Goal: Information Seeking & Learning: Check status

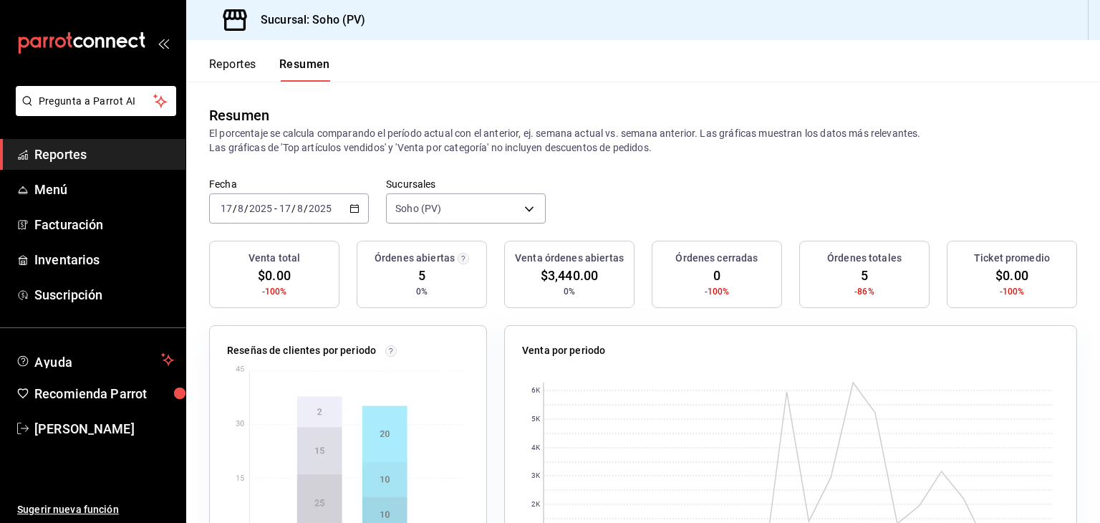
click at [351, 207] on \(Stroke\) "button" at bounding box center [355, 207] width 8 height 1
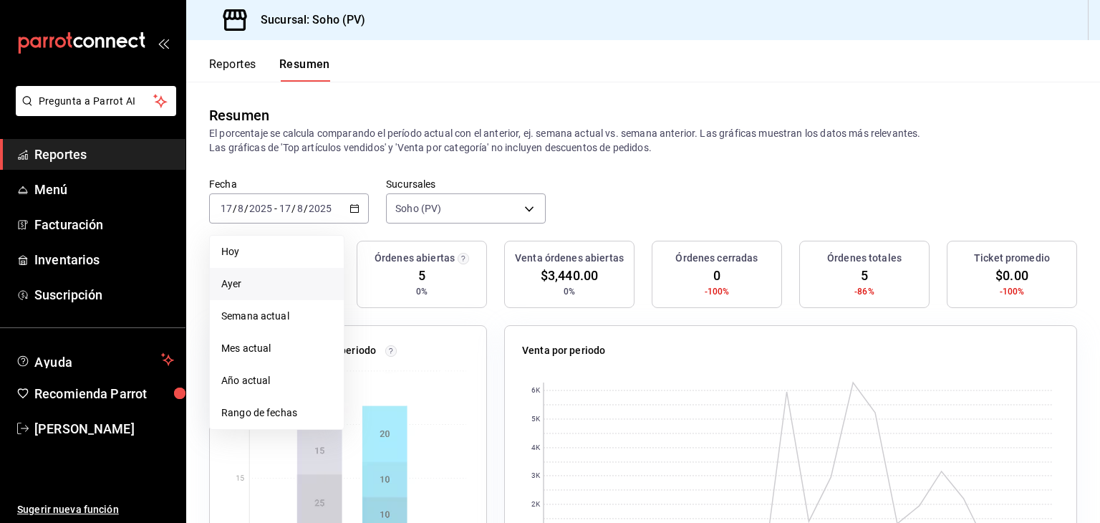
click at [281, 290] on span "Ayer" at bounding box center [276, 284] width 111 height 15
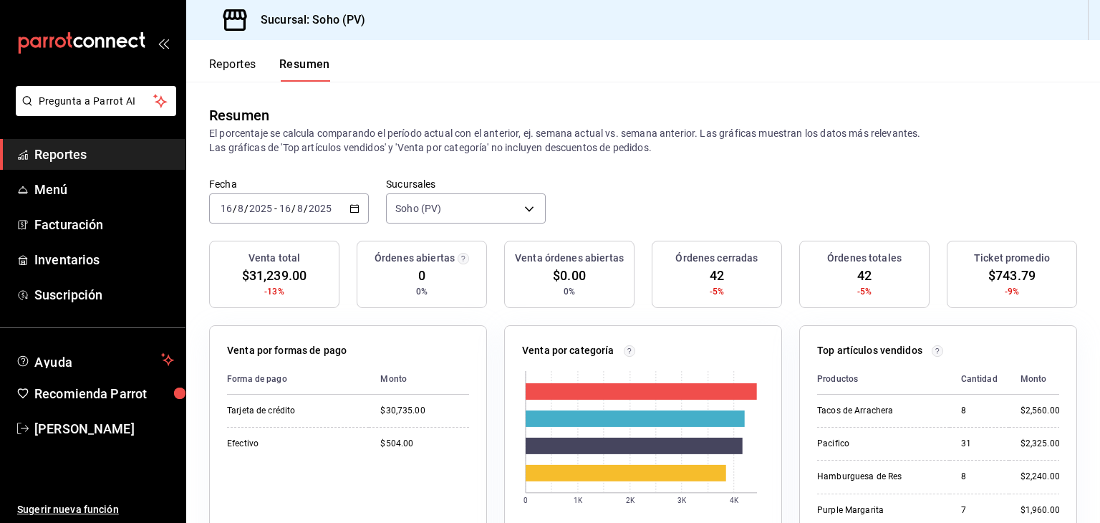
click at [69, 150] on span "Reportes" at bounding box center [104, 154] width 140 height 19
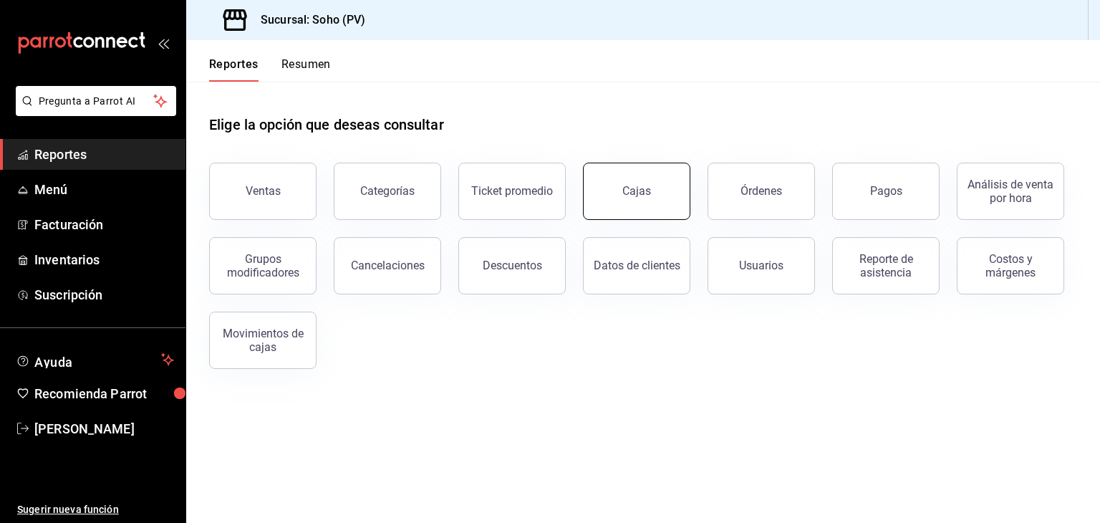
click at [663, 215] on button "Cajas" at bounding box center [636, 191] width 107 height 57
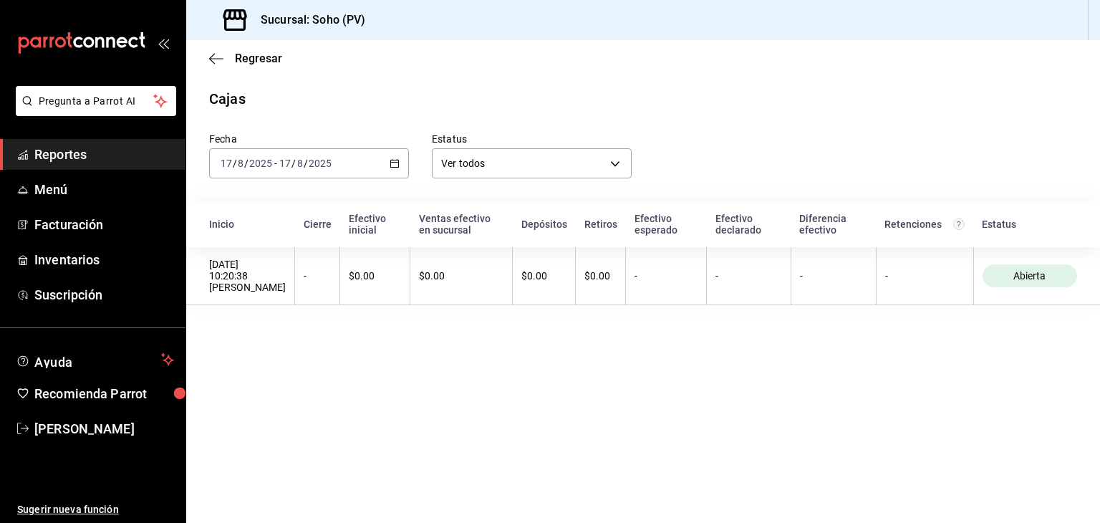
click at [398, 167] on icon "button" at bounding box center [395, 163] width 10 height 10
click at [294, 238] on span "Ayer" at bounding box center [276, 238] width 111 height 15
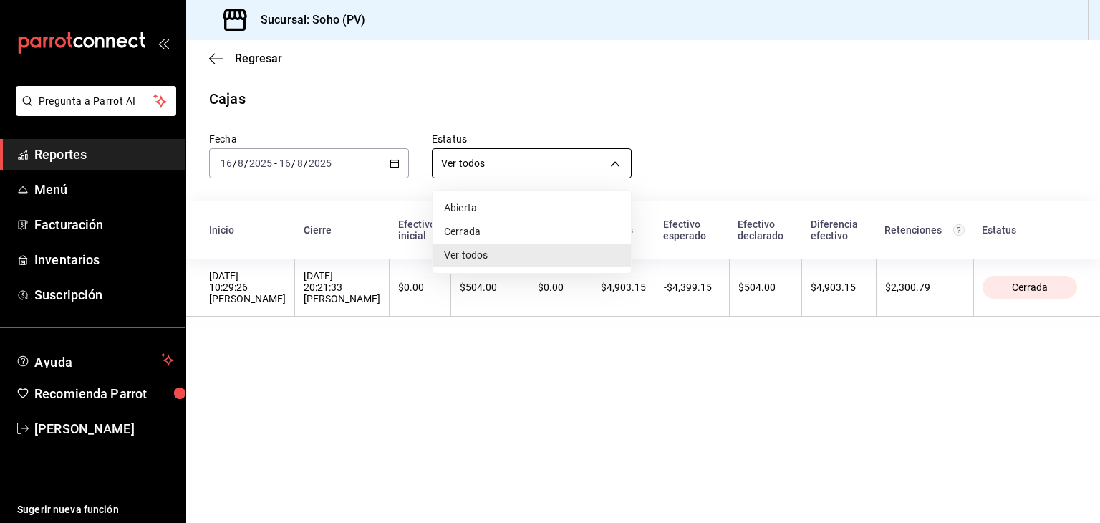
click at [619, 163] on body "Pregunta a Parrot AI Reportes Menú Facturación Inventarios Suscripción Ayuda Re…" at bounding box center [550, 261] width 1100 height 523
click at [535, 203] on li "Abierta" at bounding box center [532, 208] width 198 height 24
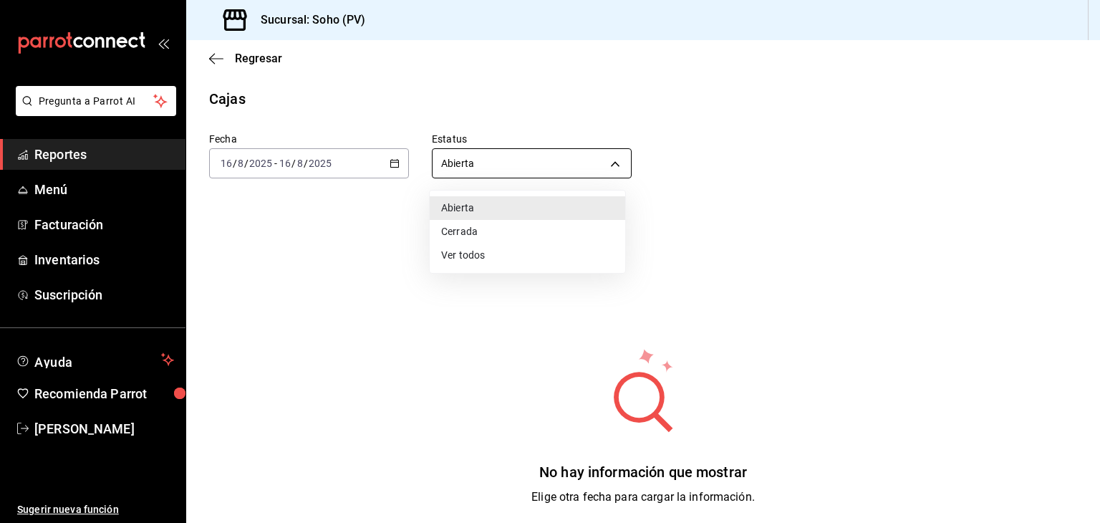
click at [594, 162] on body "Pregunta a Parrot AI Reportes Menú Facturación Inventarios Suscripción Ayuda Re…" at bounding box center [550, 261] width 1100 height 523
click at [476, 234] on li "Cerrada" at bounding box center [528, 232] width 196 height 24
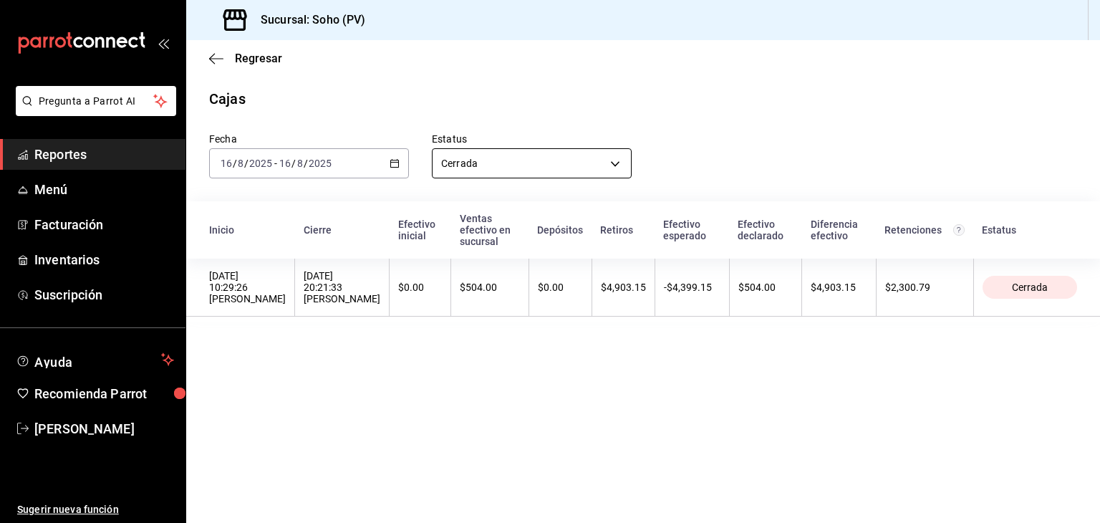
click at [623, 165] on body "Pregunta a Parrot AI Reportes Menú Facturación Inventarios Suscripción Ayuda Re…" at bounding box center [550, 261] width 1100 height 523
click at [480, 253] on li "Ver todos" at bounding box center [532, 256] width 198 height 24
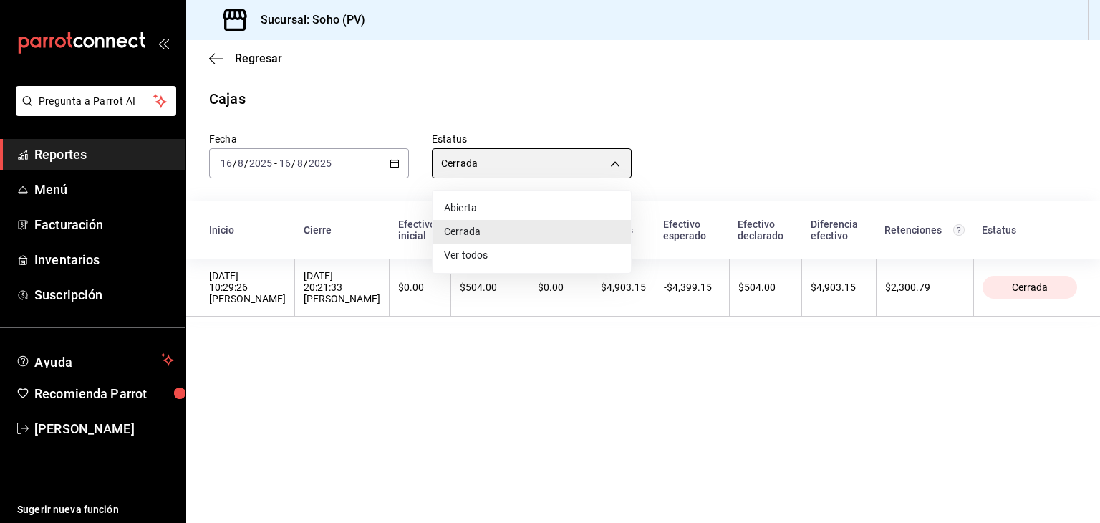
type input "ALL"
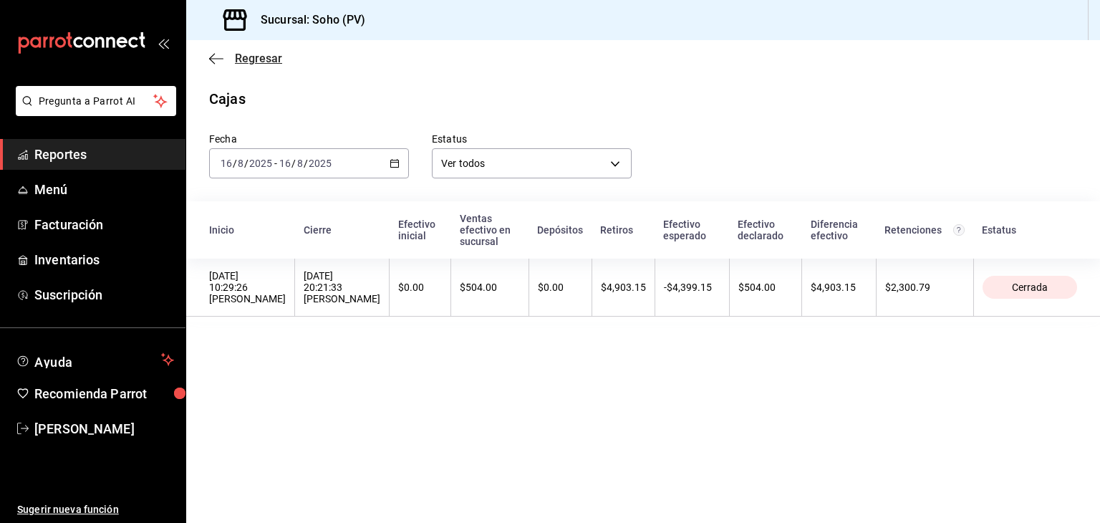
click at [215, 59] on icon "button" at bounding box center [216, 58] width 14 height 13
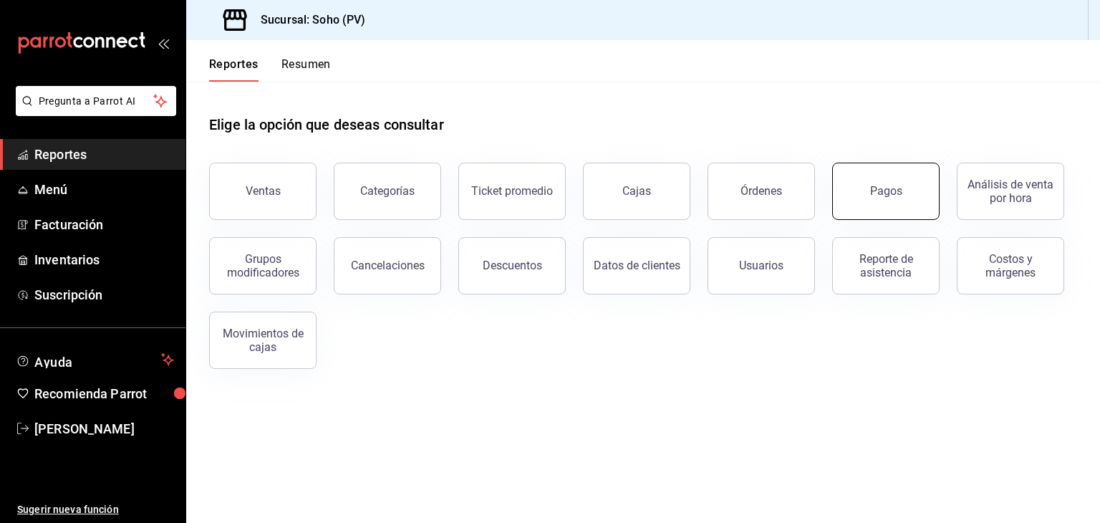
click at [891, 213] on button "Pagos" at bounding box center [885, 191] width 107 height 57
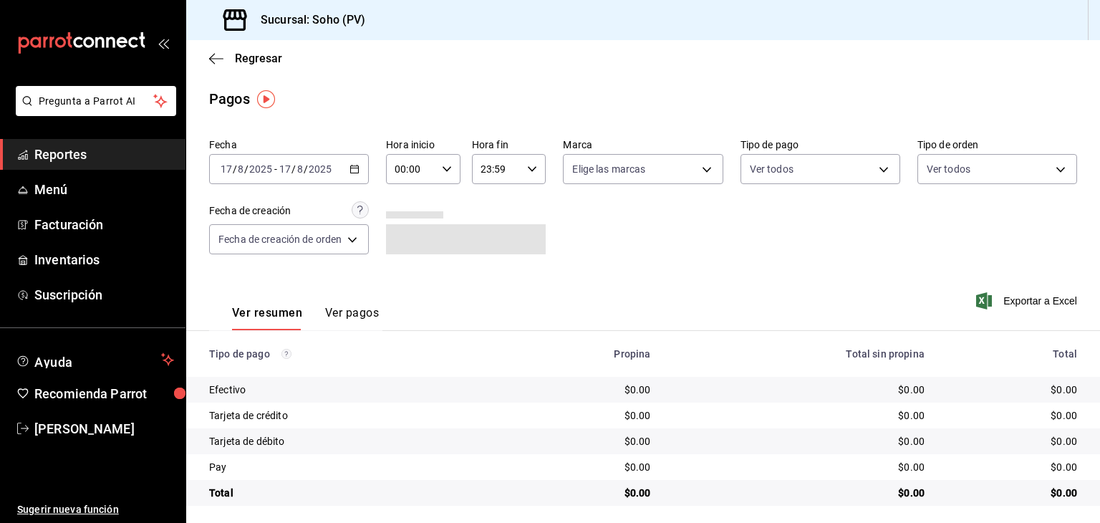
click at [358, 173] on \(Stroke\) "button" at bounding box center [354, 169] width 9 height 8
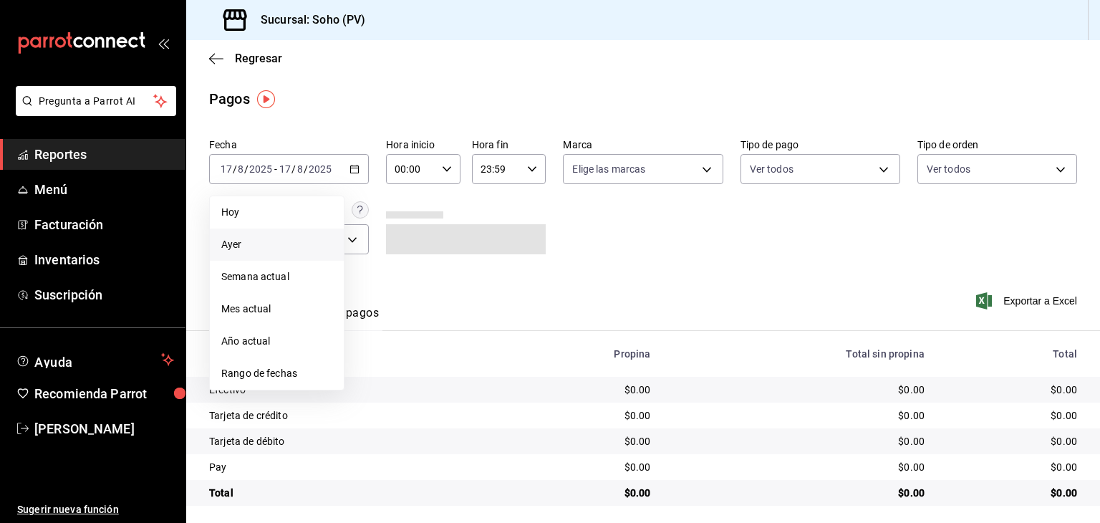
click at [295, 244] on span "Ayer" at bounding box center [276, 244] width 111 height 15
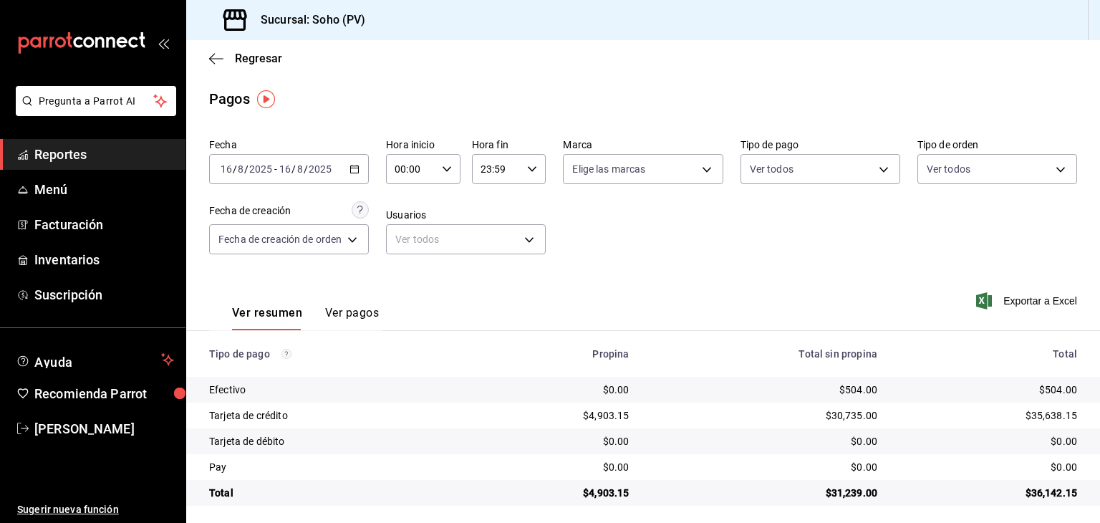
scroll to position [6, 0]
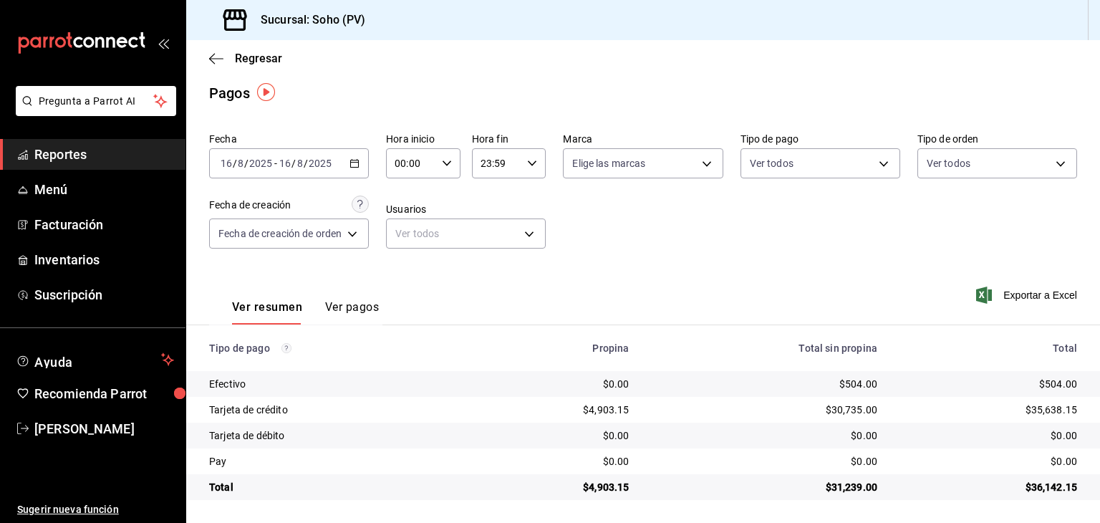
click at [834, 436] on div "$0.00" at bounding box center [765, 435] width 226 height 14
click at [56, 148] on span "Reportes" at bounding box center [104, 154] width 140 height 19
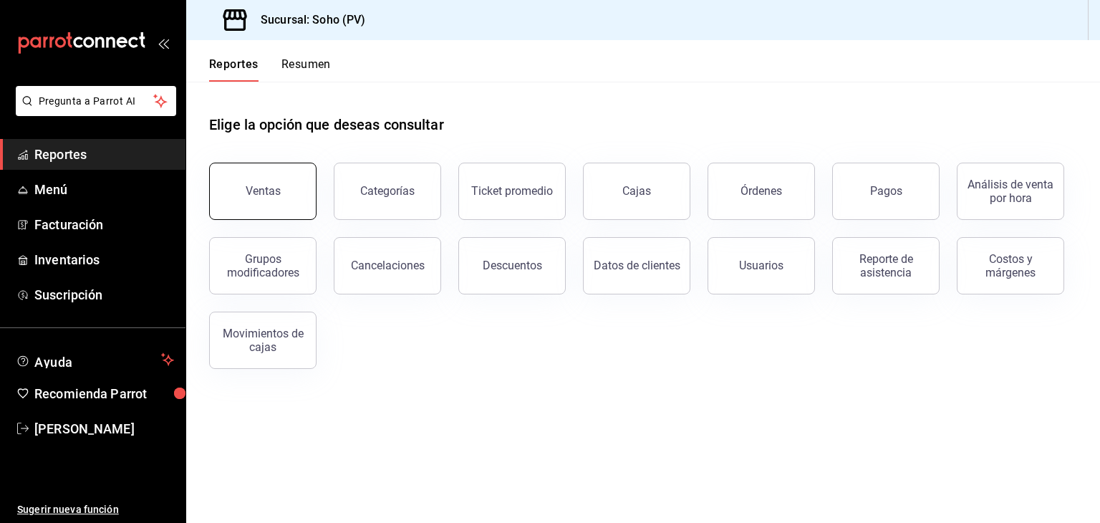
click at [292, 211] on button "Ventas" at bounding box center [262, 191] width 107 height 57
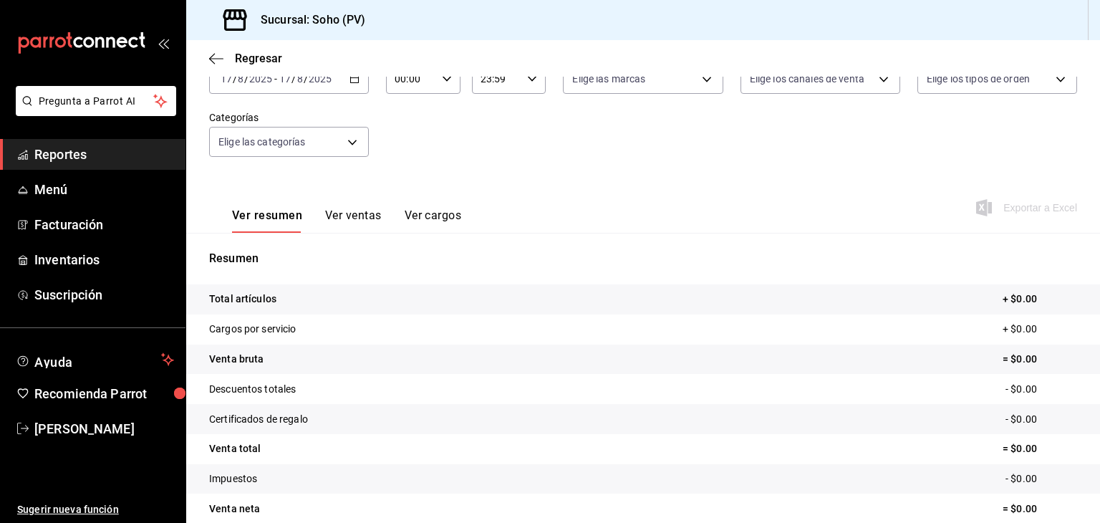
scroll to position [100, 0]
click at [351, 85] on div "[DATE] [DATE] - [DATE] [DATE]" at bounding box center [289, 78] width 160 height 30
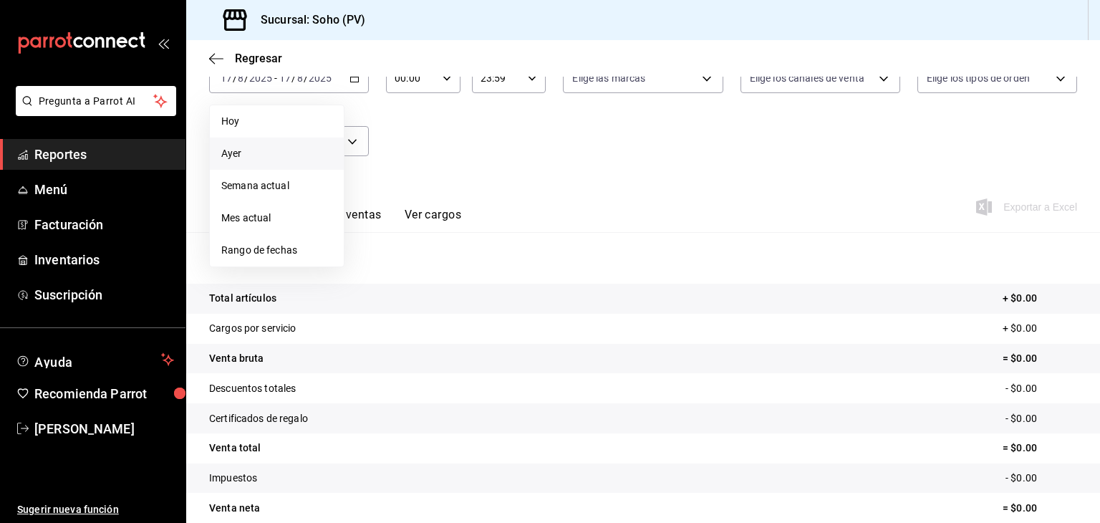
click at [317, 154] on span "Ayer" at bounding box center [276, 153] width 111 height 15
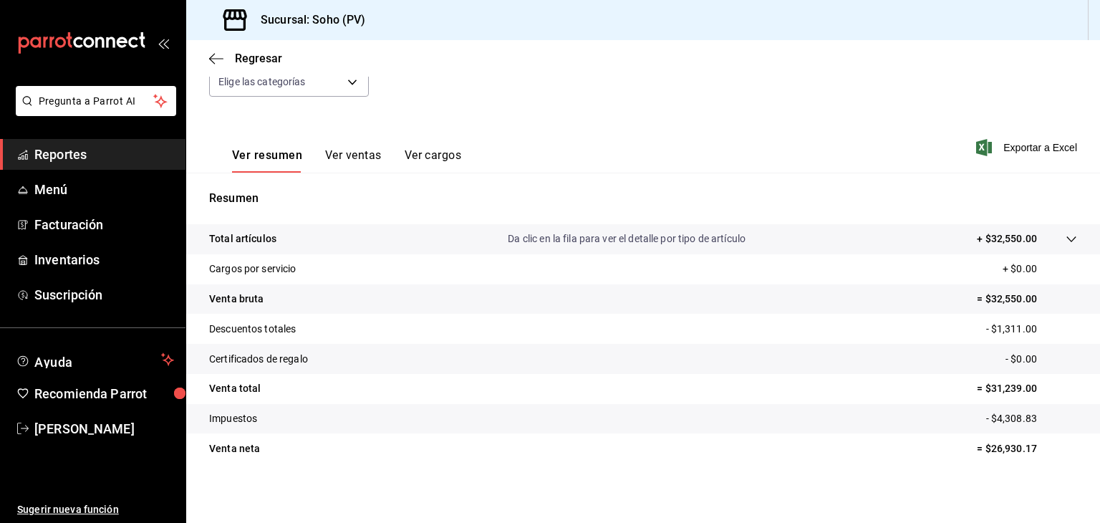
scroll to position [163, 0]
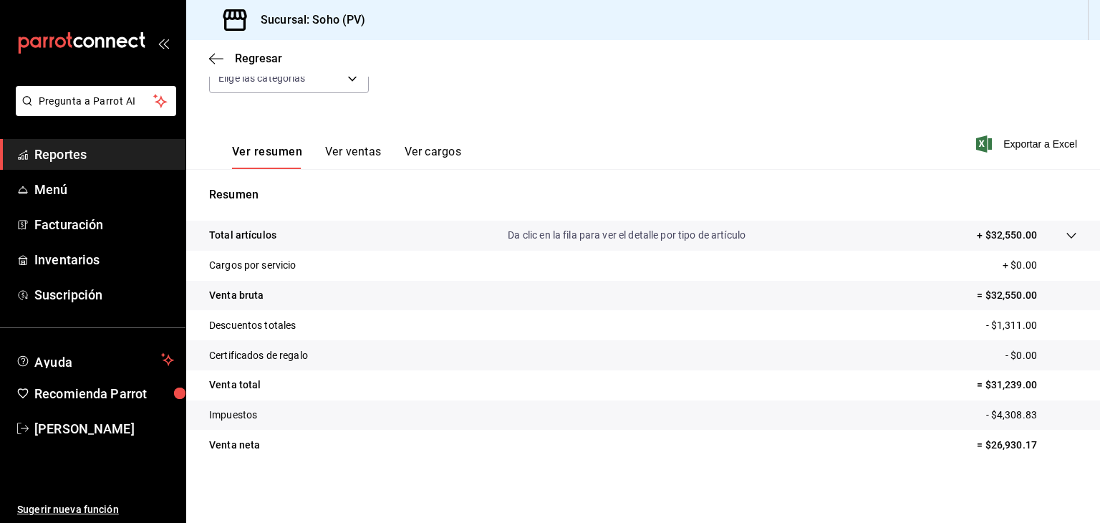
click at [788, 102] on div "Fecha [DATE] [DATE] - [DATE] [DATE] Hora inicio 00:00 Hora inicio Hora fin 23:5…" at bounding box center [643, 47] width 868 height 126
click at [209, 54] on icon "button" at bounding box center [216, 58] width 14 height 13
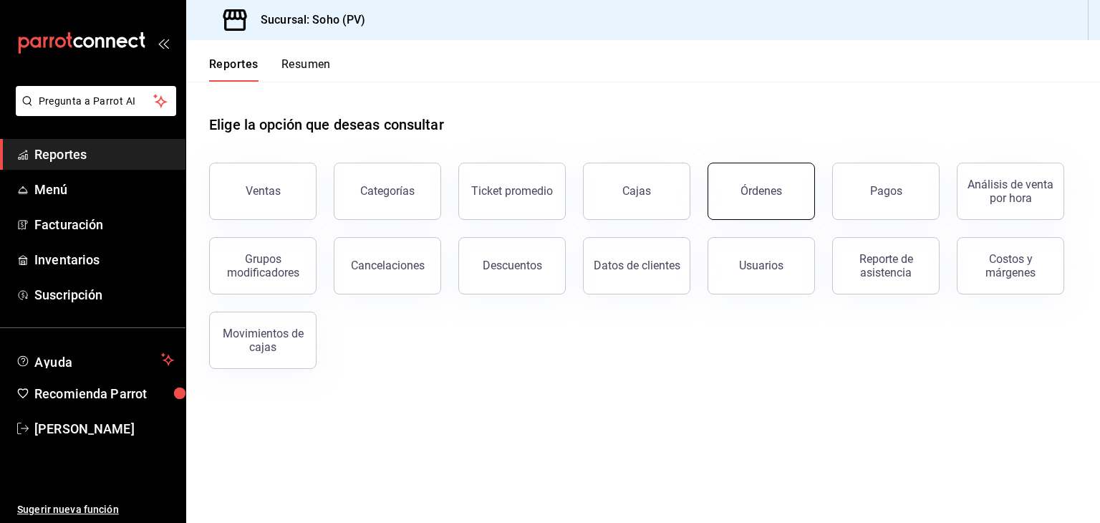
click at [765, 193] on div "Órdenes" at bounding box center [762, 191] width 42 height 14
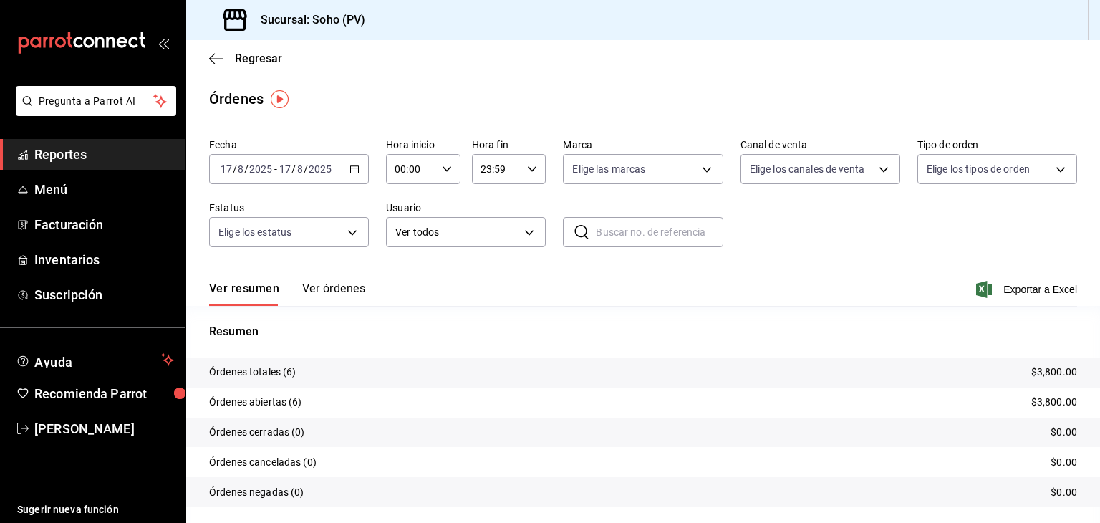
click at [353, 166] on \(Stroke\) "button" at bounding box center [354, 169] width 9 height 8
click at [279, 233] on li "Ayer" at bounding box center [277, 245] width 134 height 32
click at [352, 289] on button "Ver órdenes" at bounding box center [333, 294] width 63 height 24
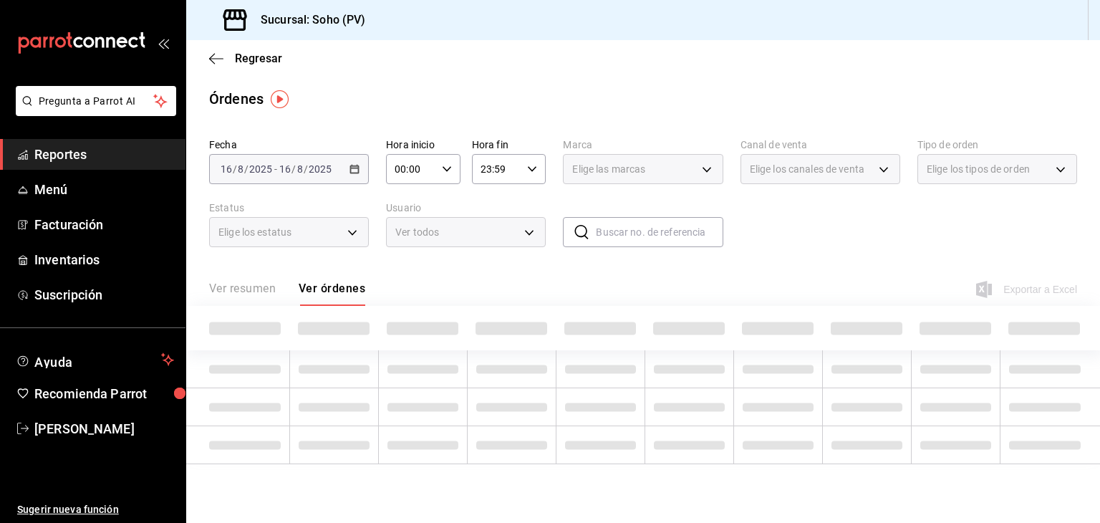
click at [352, 289] on div "Ver resumen Ver órdenes" at bounding box center [287, 294] width 156 height 24
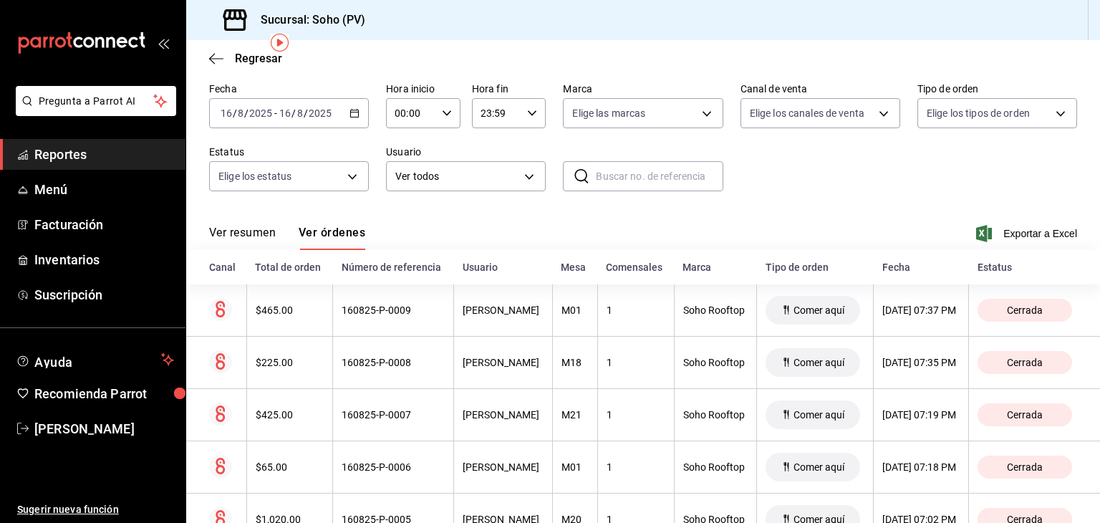
scroll to position [57, 0]
click at [212, 56] on icon "button" at bounding box center [212, 58] width 6 height 11
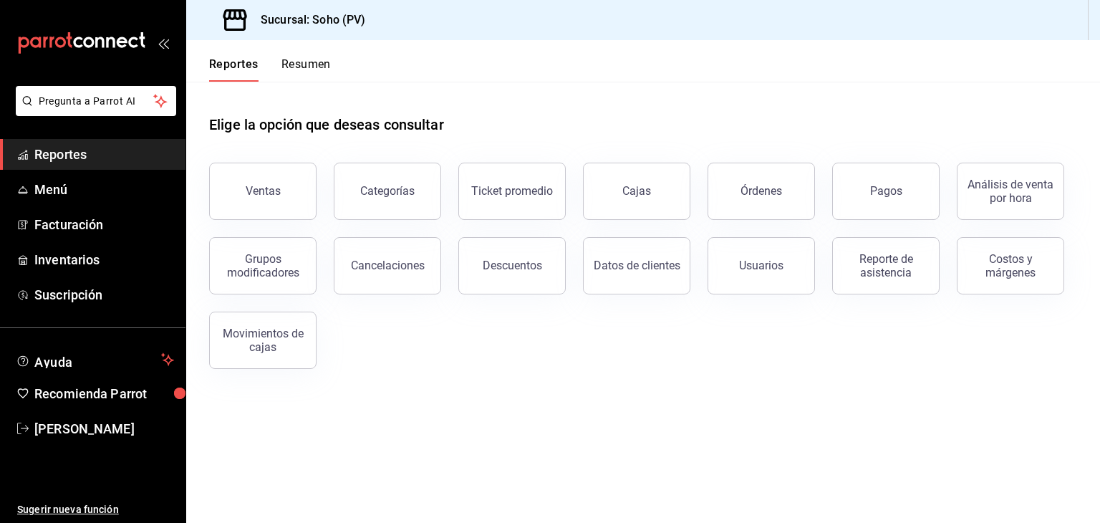
click at [314, 61] on button "Resumen" at bounding box center [306, 69] width 49 height 24
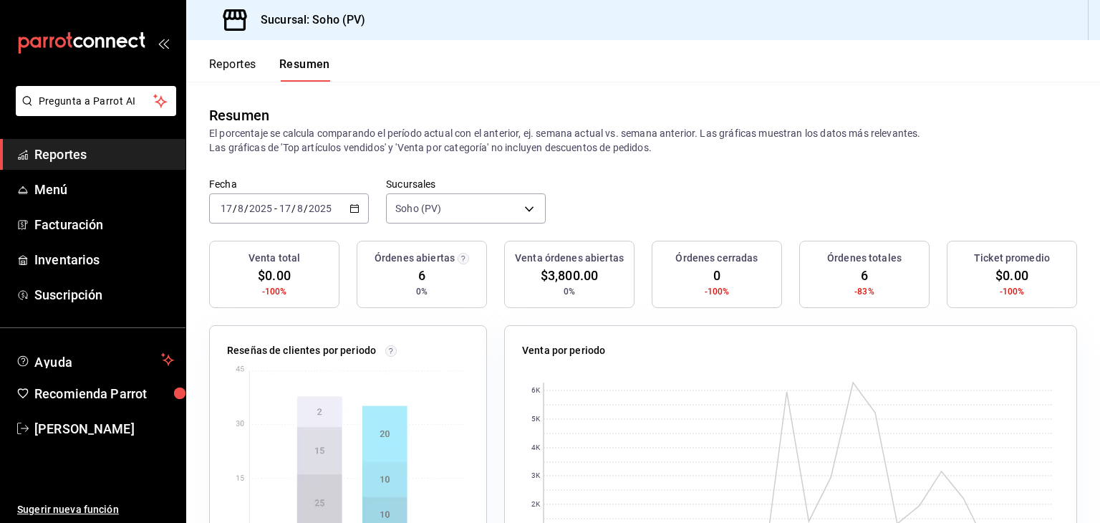
click at [352, 211] on icon "button" at bounding box center [355, 208] width 10 height 10
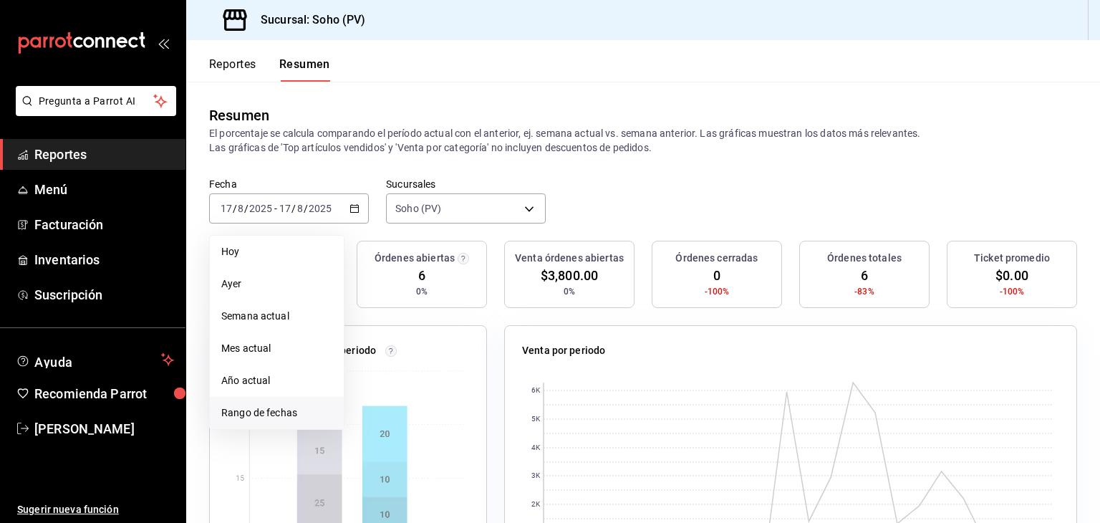
click at [274, 415] on span "Rango de fechas" at bounding box center [276, 412] width 111 height 15
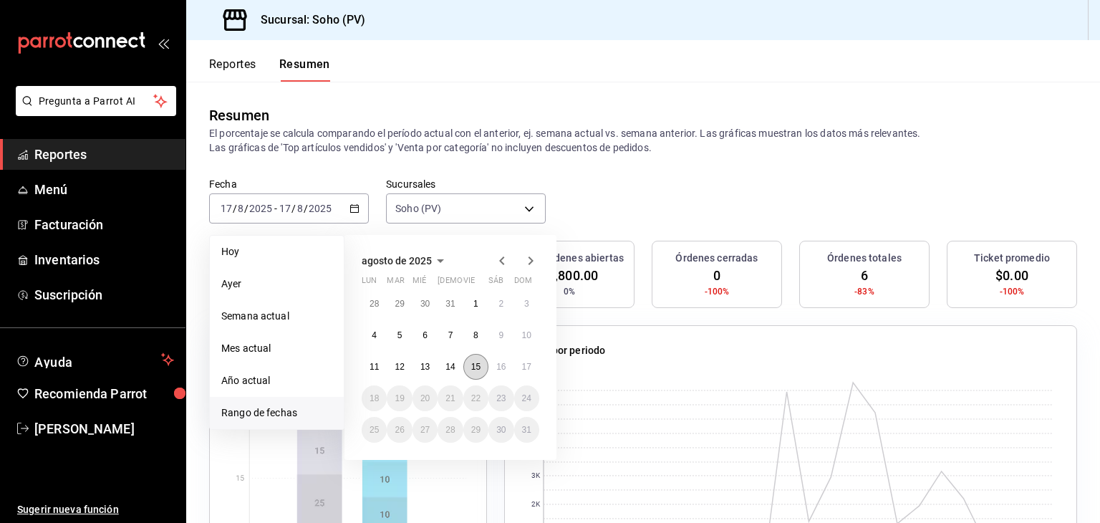
click at [479, 370] on abbr "15" at bounding box center [475, 367] width 9 height 10
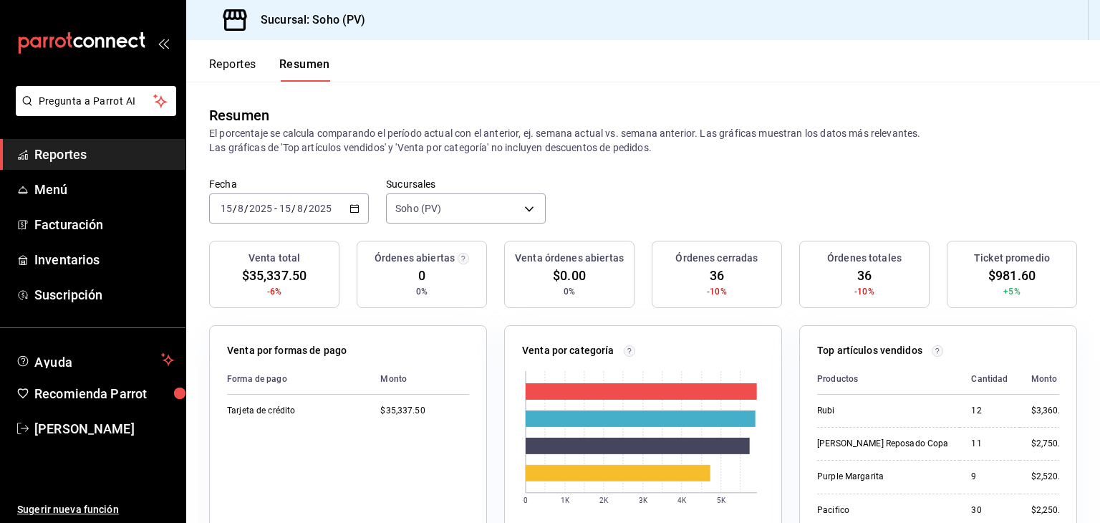
scroll to position [444, 0]
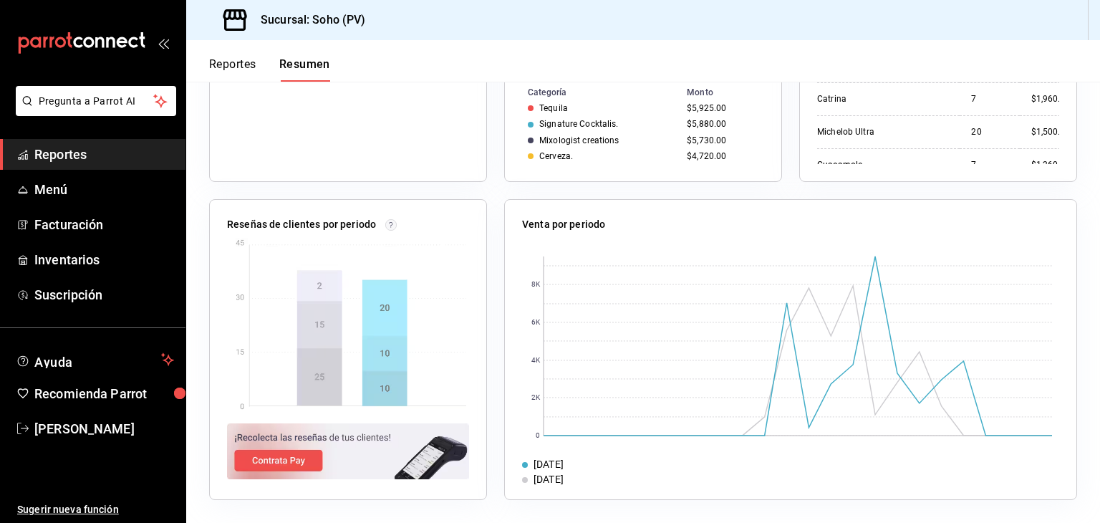
click at [112, 157] on span "Reportes" at bounding box center [104, 154] width 140 height 19
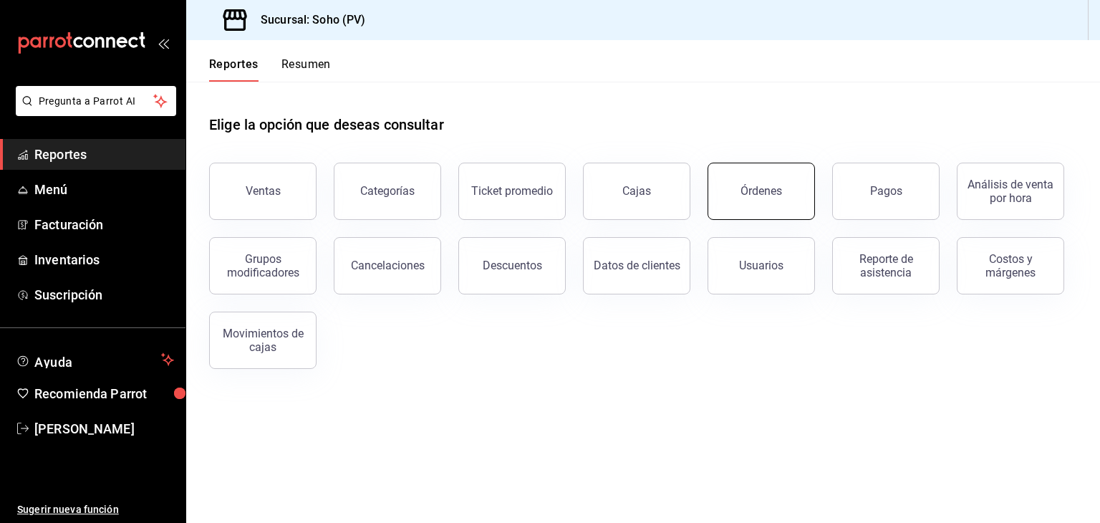
click at [748, 211] on button "Órdenes" at bounding box center [761, 191] width 107 height 57
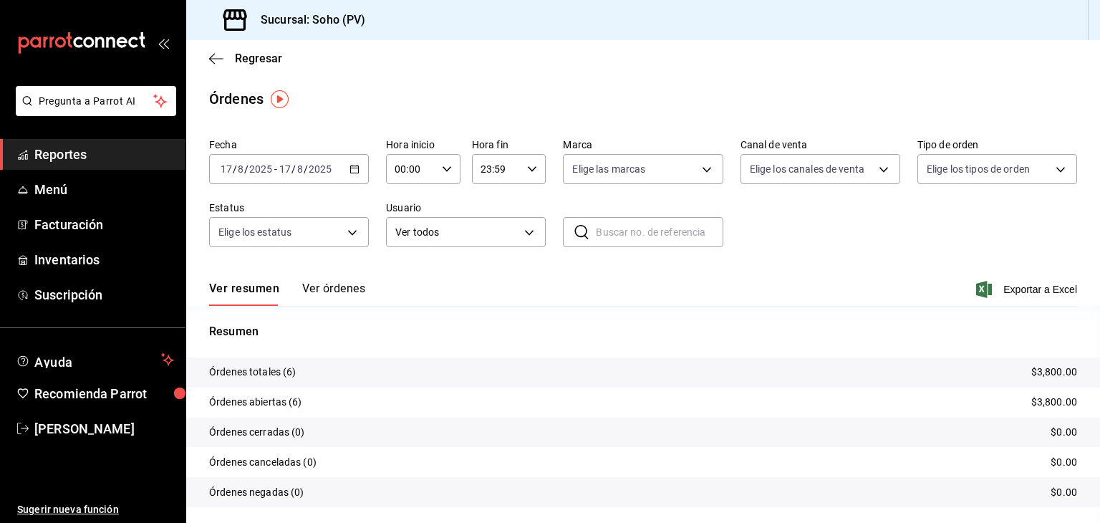
click at [350, 166] on \(Stroke\) "button" at bounding box center [354, 169] width 9 height 8
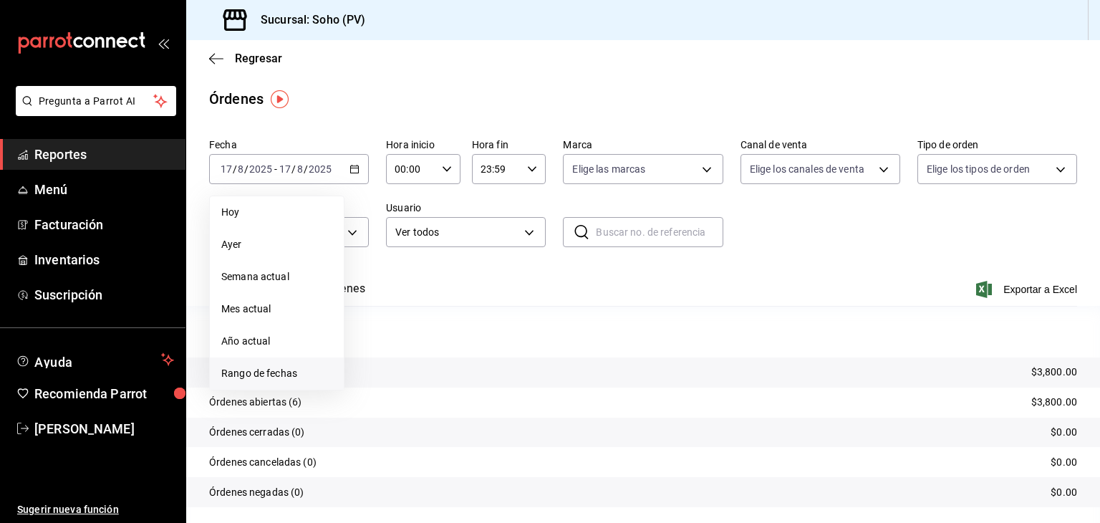
click at [299, 363] on li "Rango de fechas" at bounding box center [277, 373] width 134 height 32
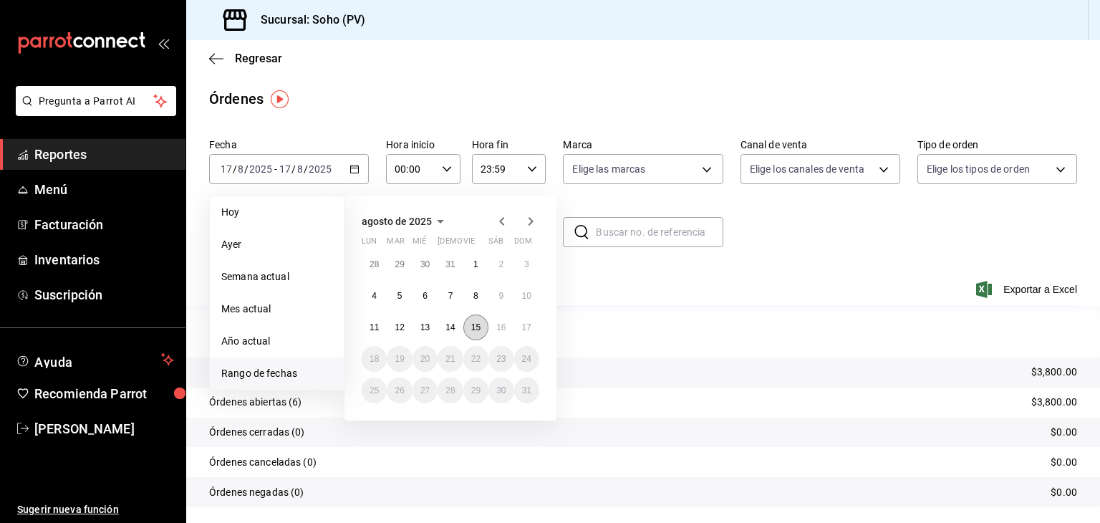
click at [481, 327] on button "15" at bounding box center [476, 328] width 25 height 26
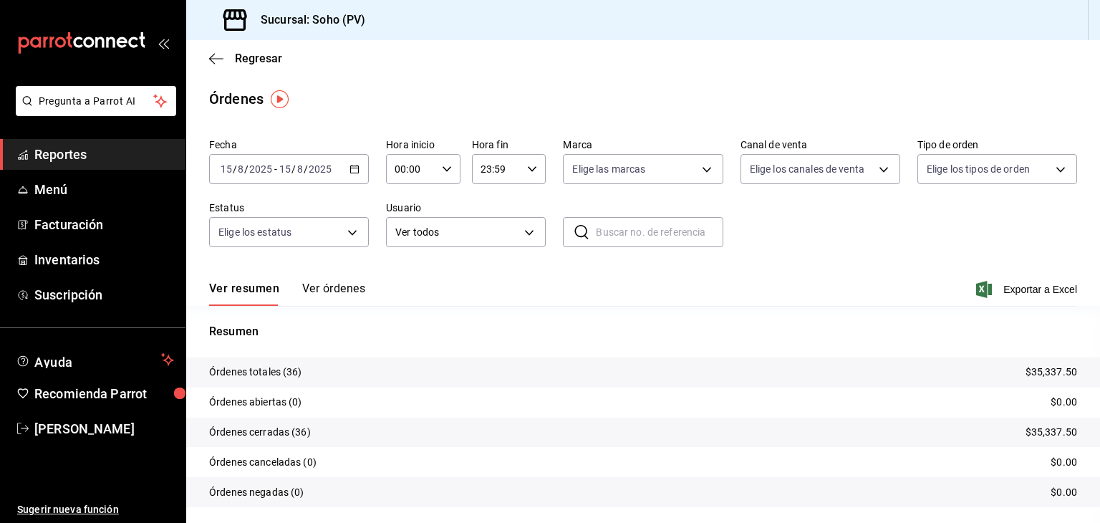
click at [343, 297] on button "Ver órdenes" at bounding box center [333, 294] width 63 height 24
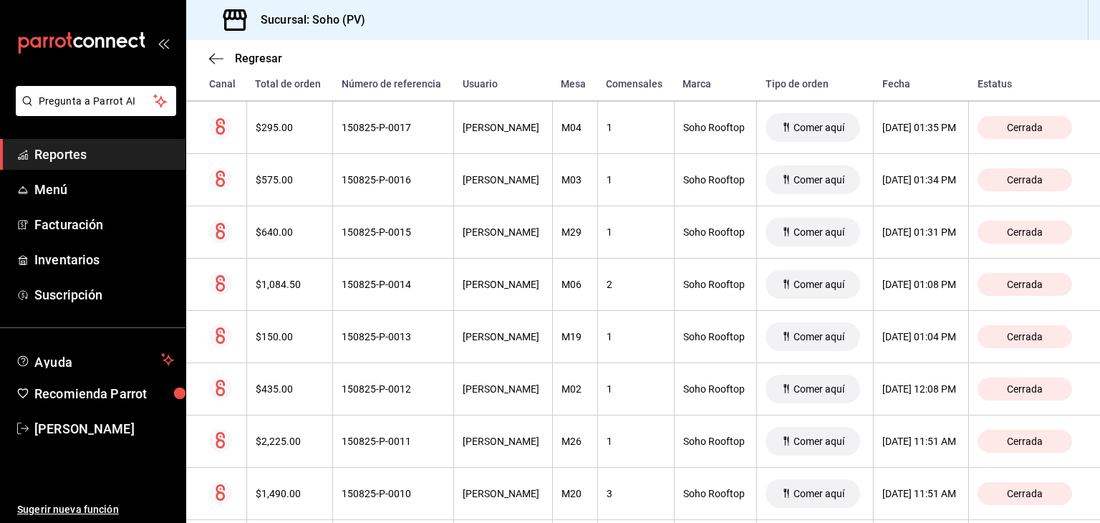
scroll to position [1774, 0]
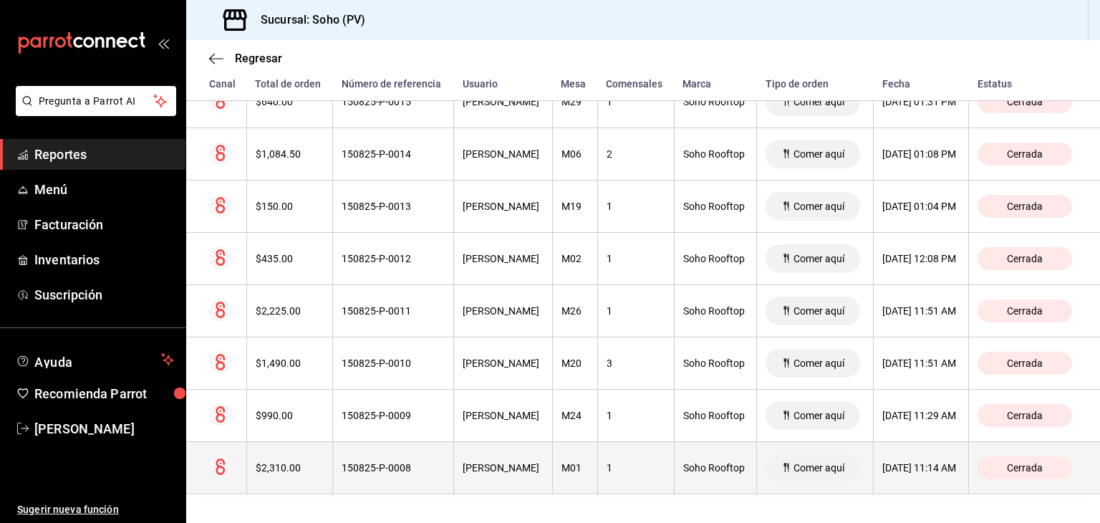
click at [295, 465] on th "$2,310.00" at bounding box center [289, 468] width 86 height 52
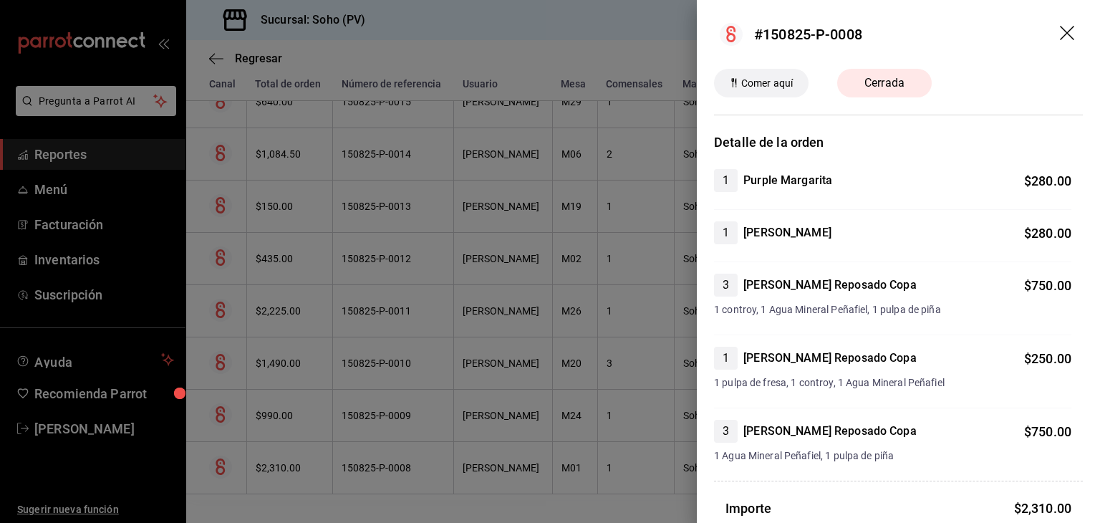
click at [1060, 35] on icon "drag" at bounding box center [1067, 33] width 14 height 14
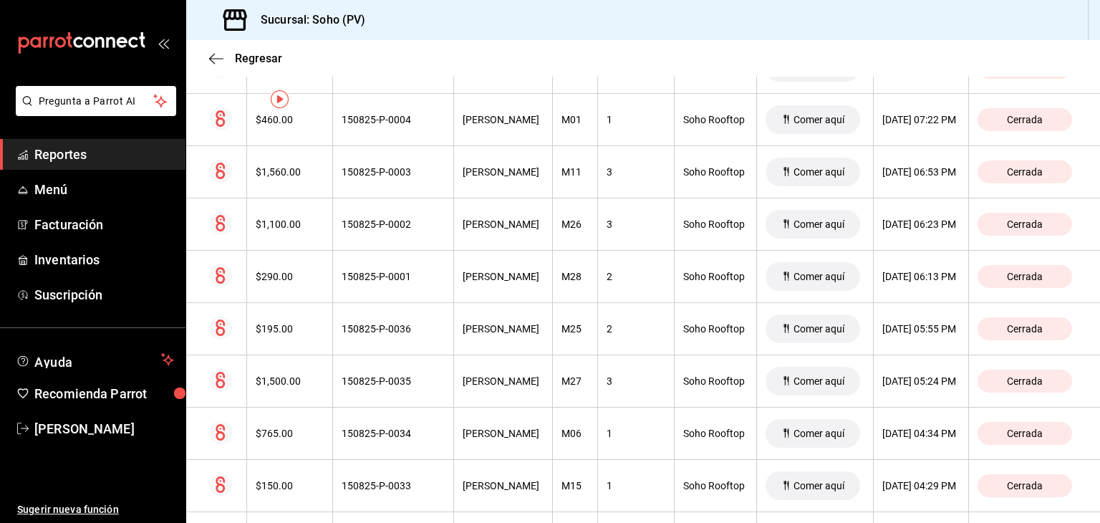
scroll to position [0, 0]
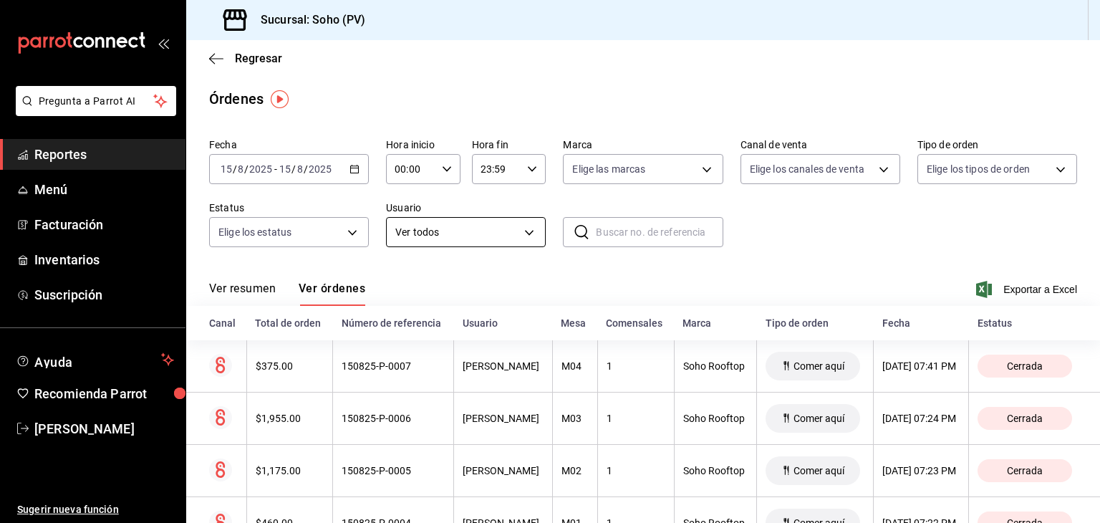
click at [537, 230] on body "Pregunta a Parrot AI Reportes Menú Facturación Inventarios Suscripción Ayuda Re…" at bounding box center [550, 261] width 1100 height 523
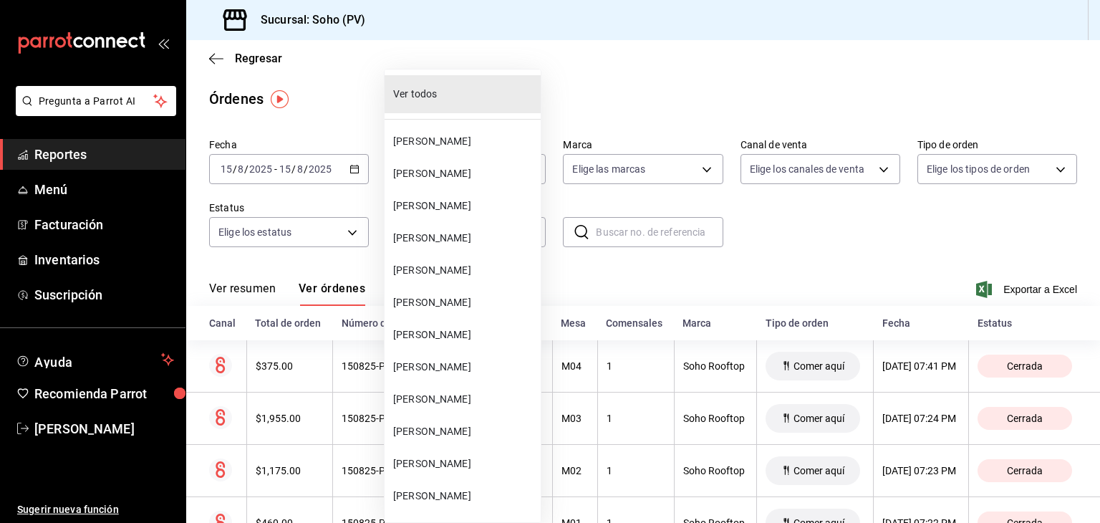
click at [479, 309] on span "[PERSON_NAME]" at bounding box center [464, 302] width 142 height 15
type input "2dfe12cf-ba41-4a7b-8b30-25049eec9029"
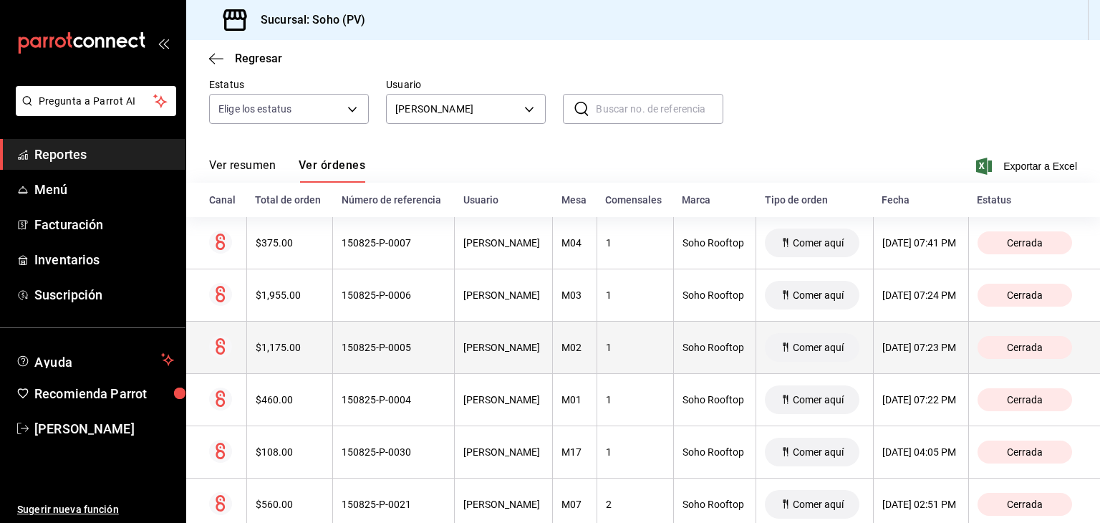
scroll to position [125, 0]
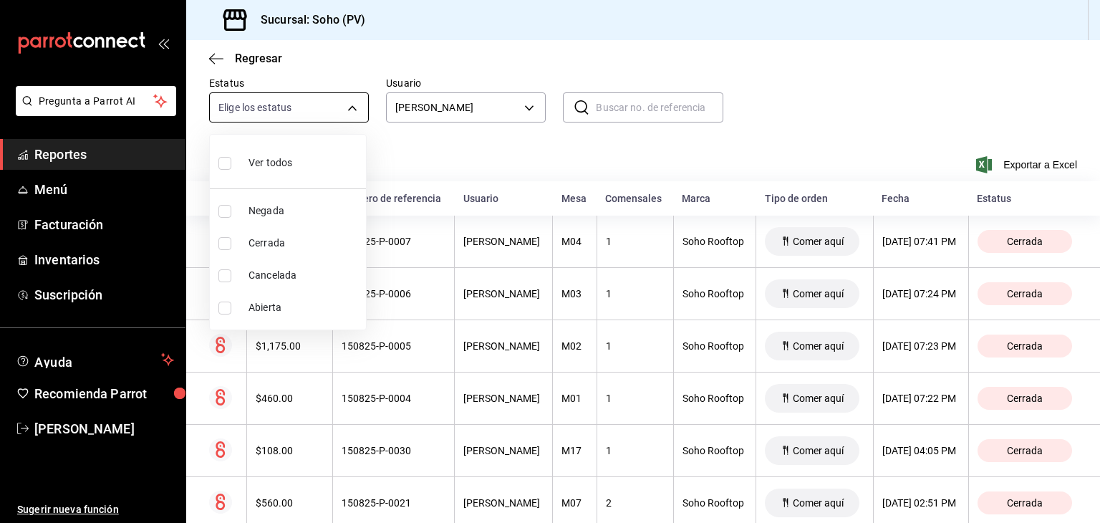
click at [352, 110] on body "Pregunta a Parrot AI Reportes Menú Facturación Inventarios Suscripción Ayuda Re…" at bounding box center [550, 261] width 1100 height 523
click at [437, 139] on div at bounding box center [550, 261] width 1100 height 523
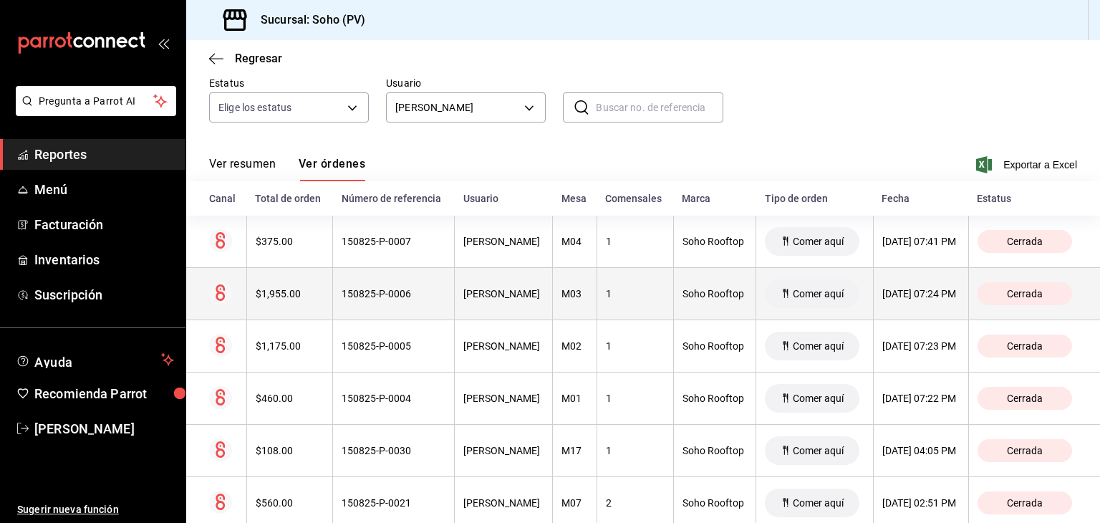
click at [306, 299] on div "$1,955.00" at bounding box center [290, 293] width 69 height 11
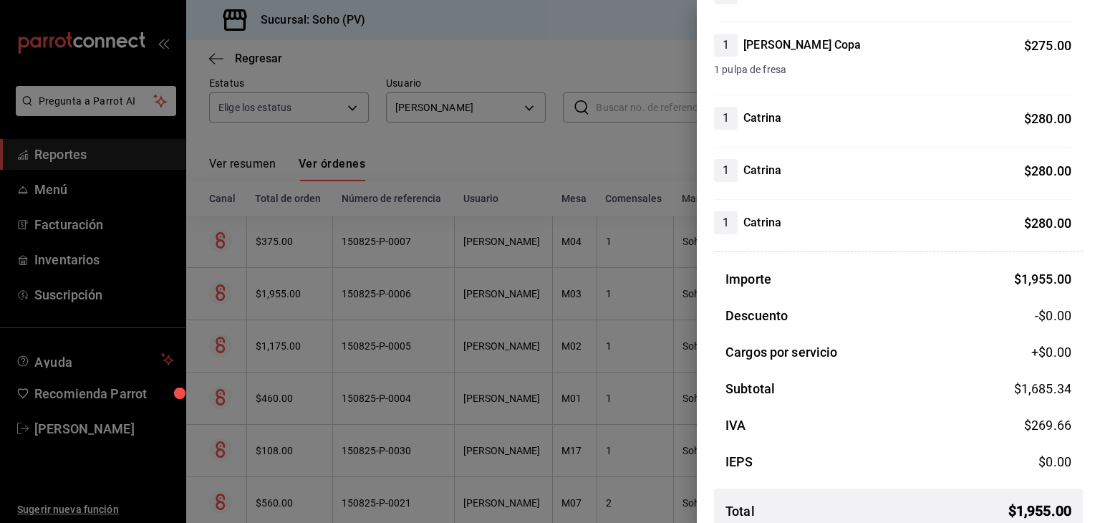
scroll to position [312, 0]
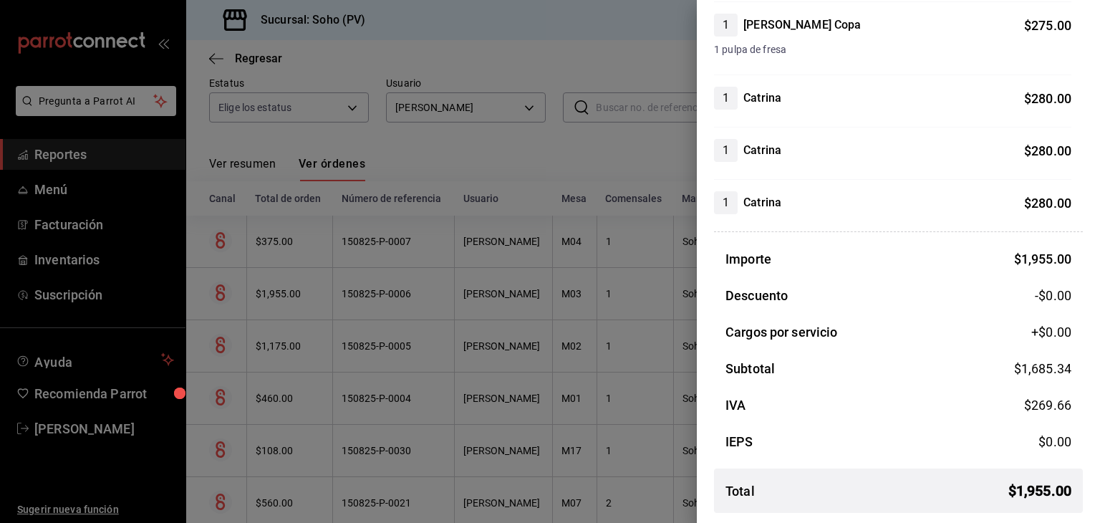
click at [566, 167] on div at bounding box center [550, 261] width 1100 height 523
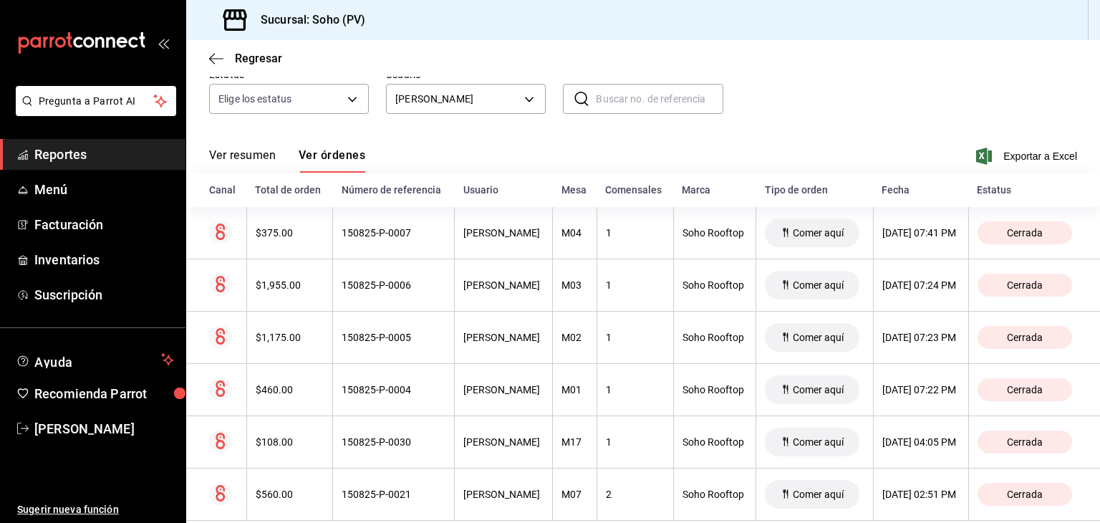
scroll to position [0, 0]
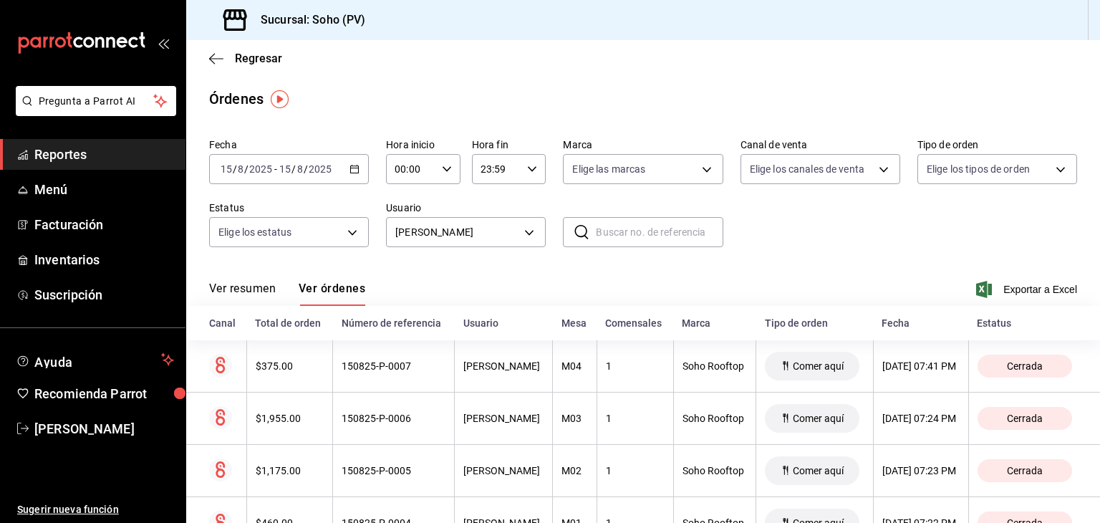
click at [350, 167] on icon "button" at bounding box center [355, 169] width 10 height 10
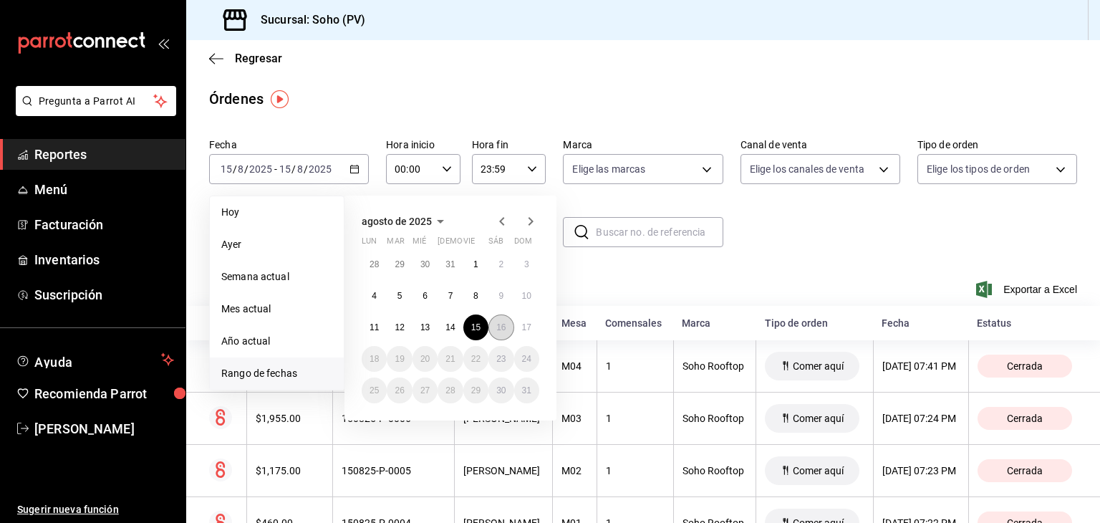
click at [499, 325] on abbr "16" at bounding box center [500, 327] width 9 height 10
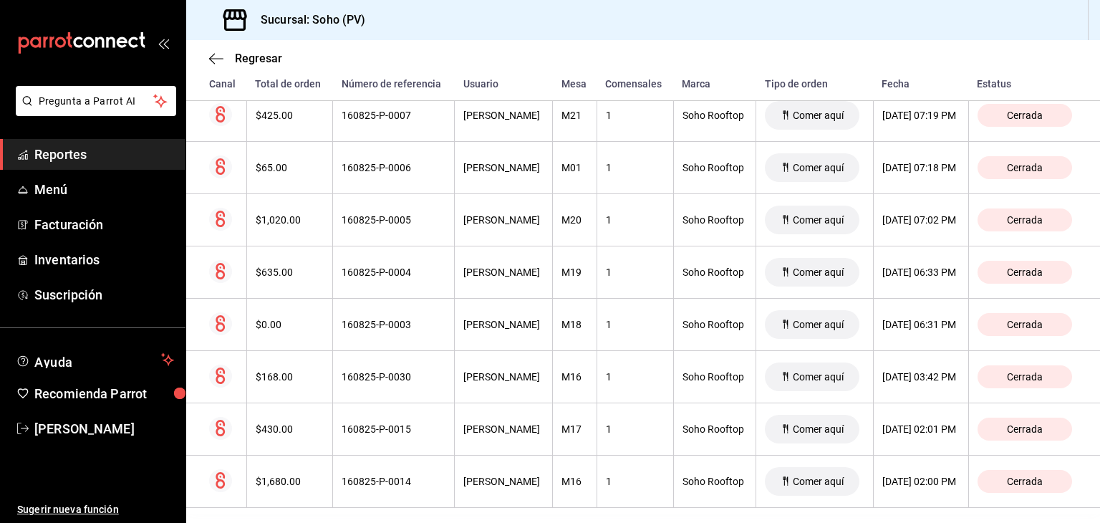
scroll to position [355, 0]
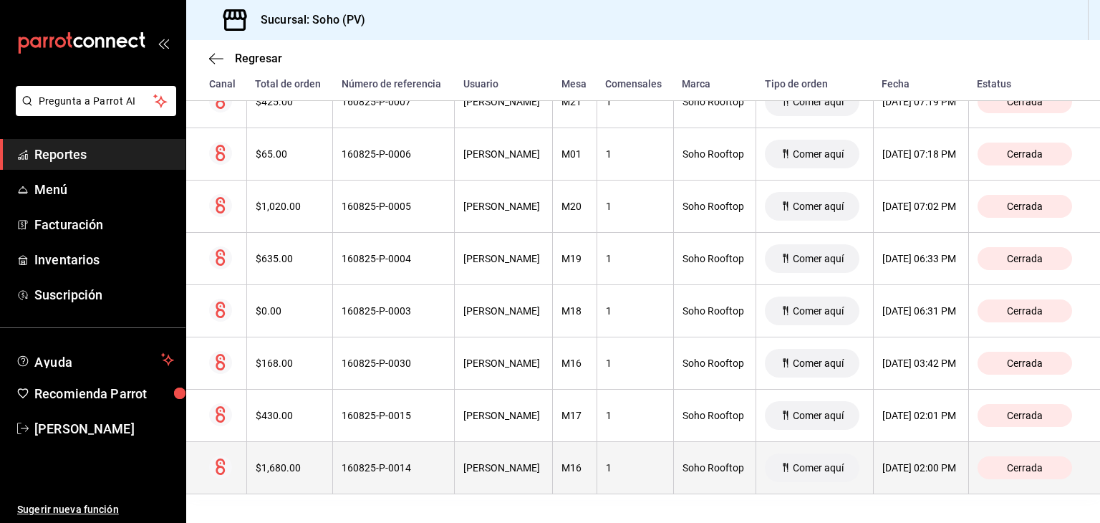
click at [290, 453] on th "$1,680.00" at bounding box center [289, 468] width 87 height 52
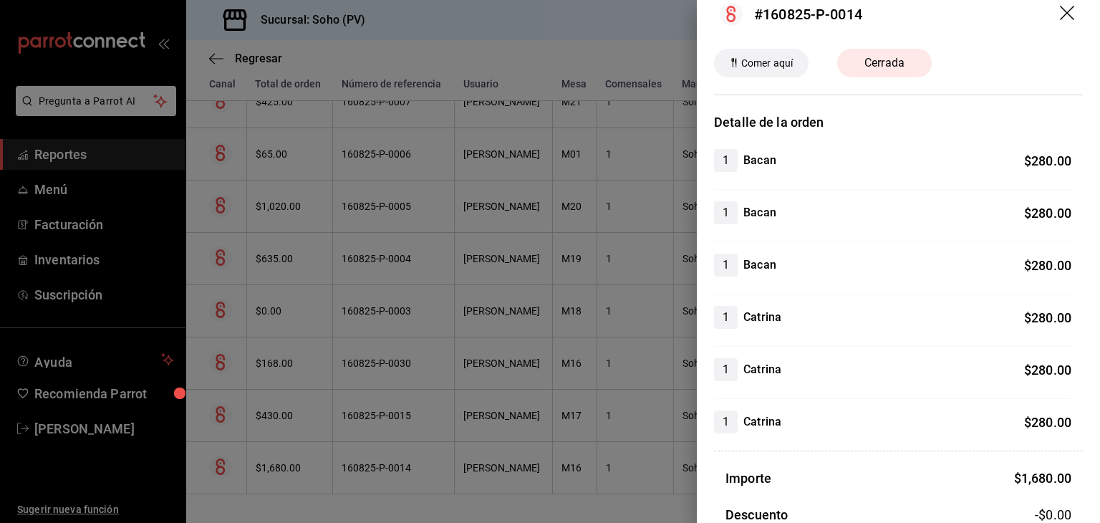
scroll to position [0, 0]
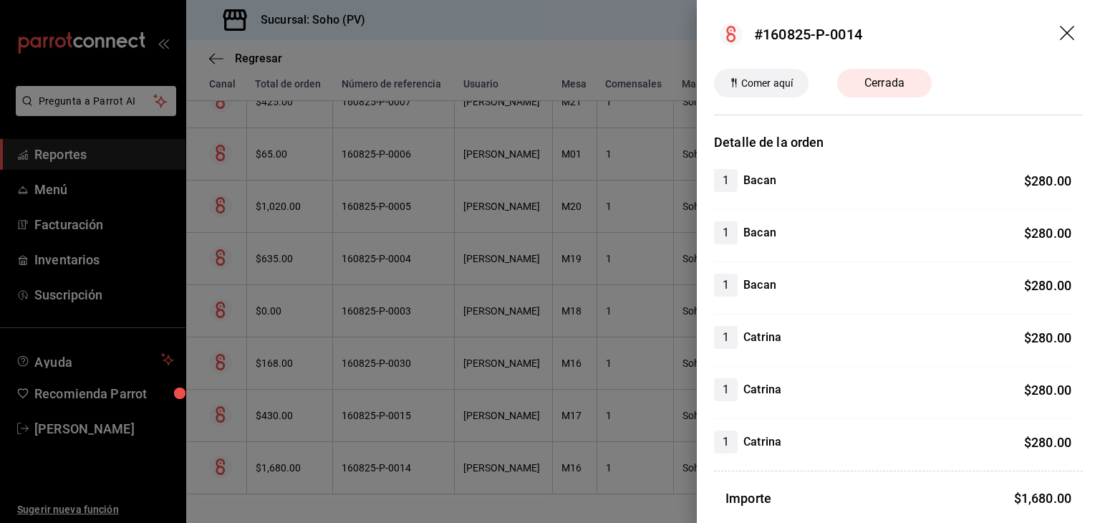
click at [1060, 35] on icon "drag" at bounding box center [1068, 34] width 17 height 17
